Goal: Navigation & Orientation: Go to known website

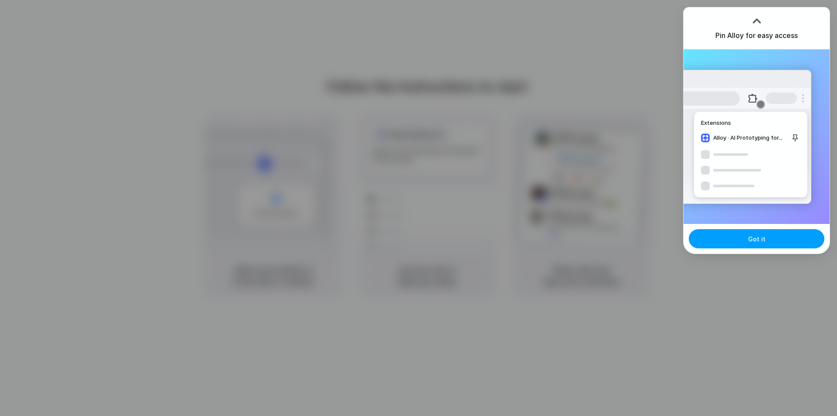
click at [733, 237] on button "Got it" at bounding box center [757, 238] width 136 height 19
